Goal: Book appointment/travel/reservation

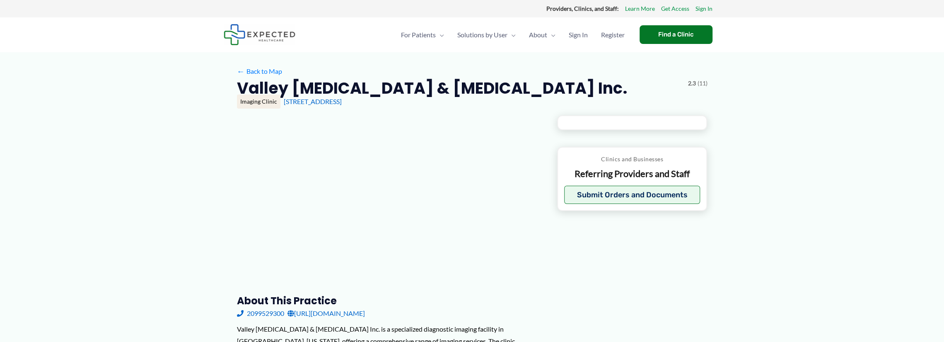
type input "**********"
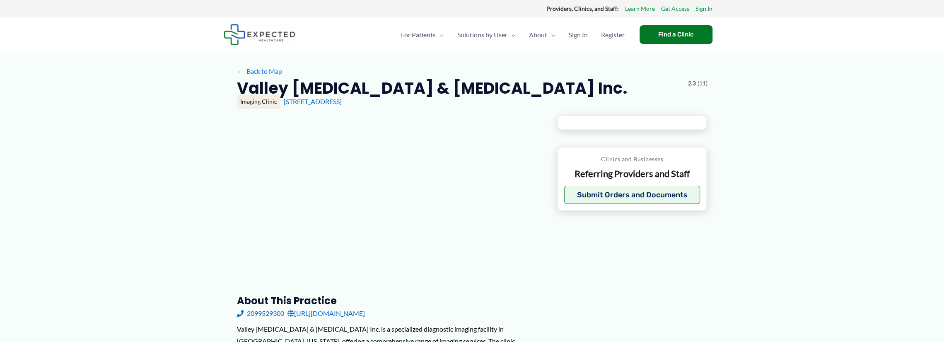
type input "**********"
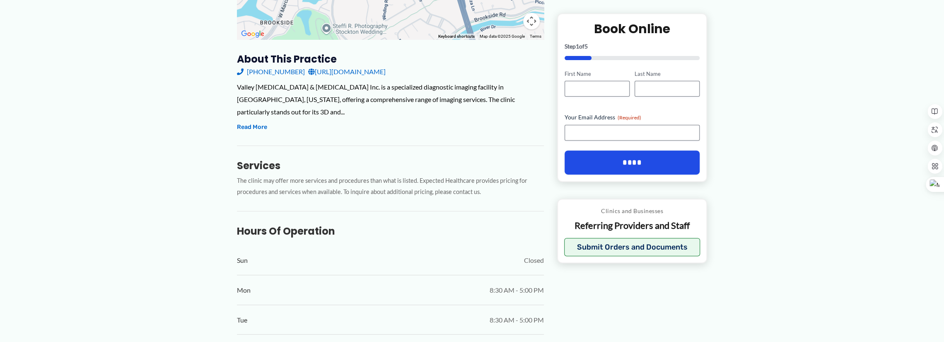
scroll to position [248, 0]
click at [344, 72] on link "[URL][DOMAIN_NAME]" at bounding box center [346, 70] width 77 height 12
